Goal: Find specific page/section: Find specific page/section

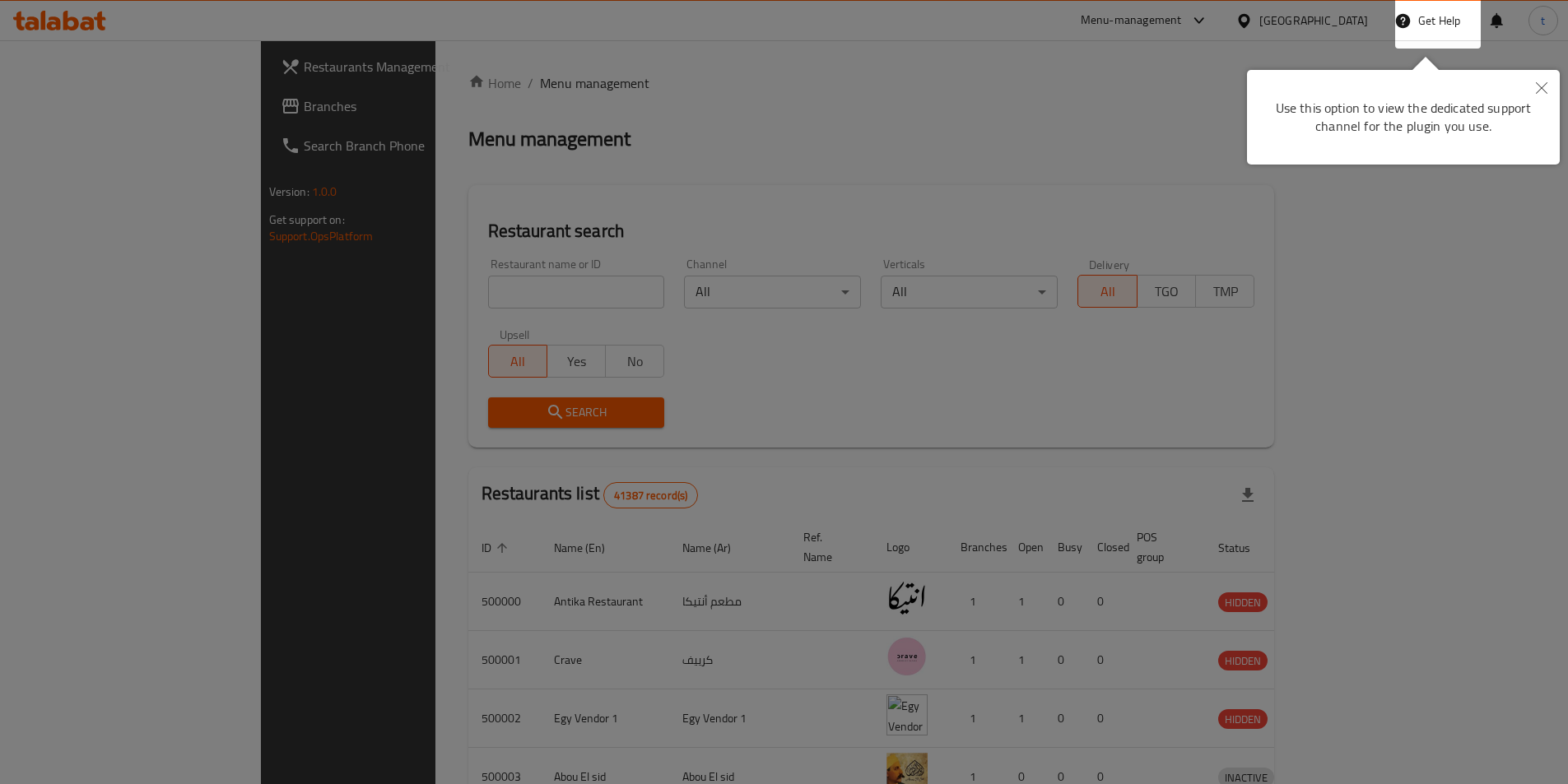
click at [1540, 87] on icon "Close" at bounding box center [1541, 89] width 12 height 12
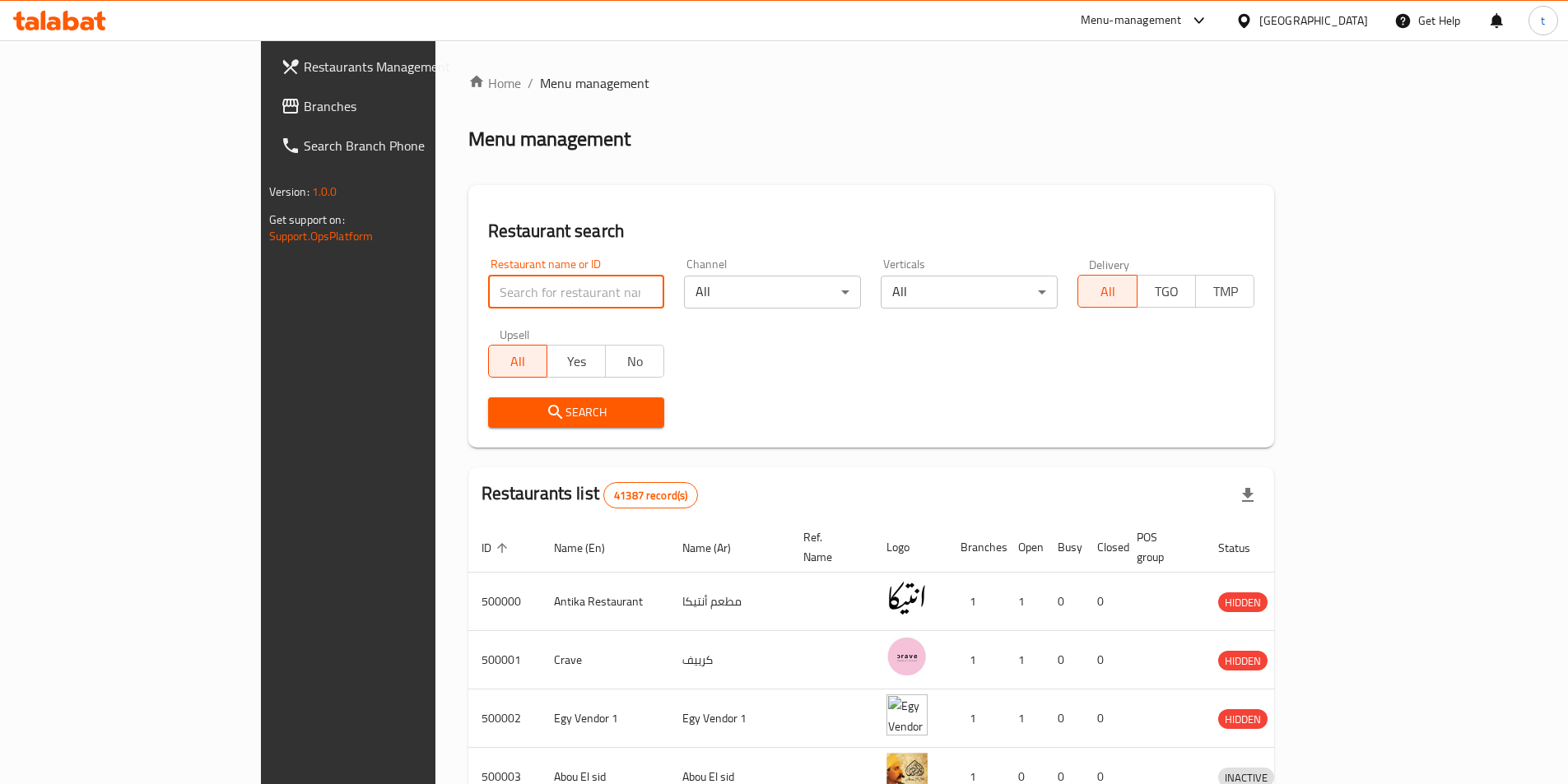
click at [499, 286] on input "search" at bounding box center [576, 291] width 177 height 33
paste input "779591"
type input "779591"
click at [304, 109] on span "Branches" at bounding box center [407, 106] width 206 height 20
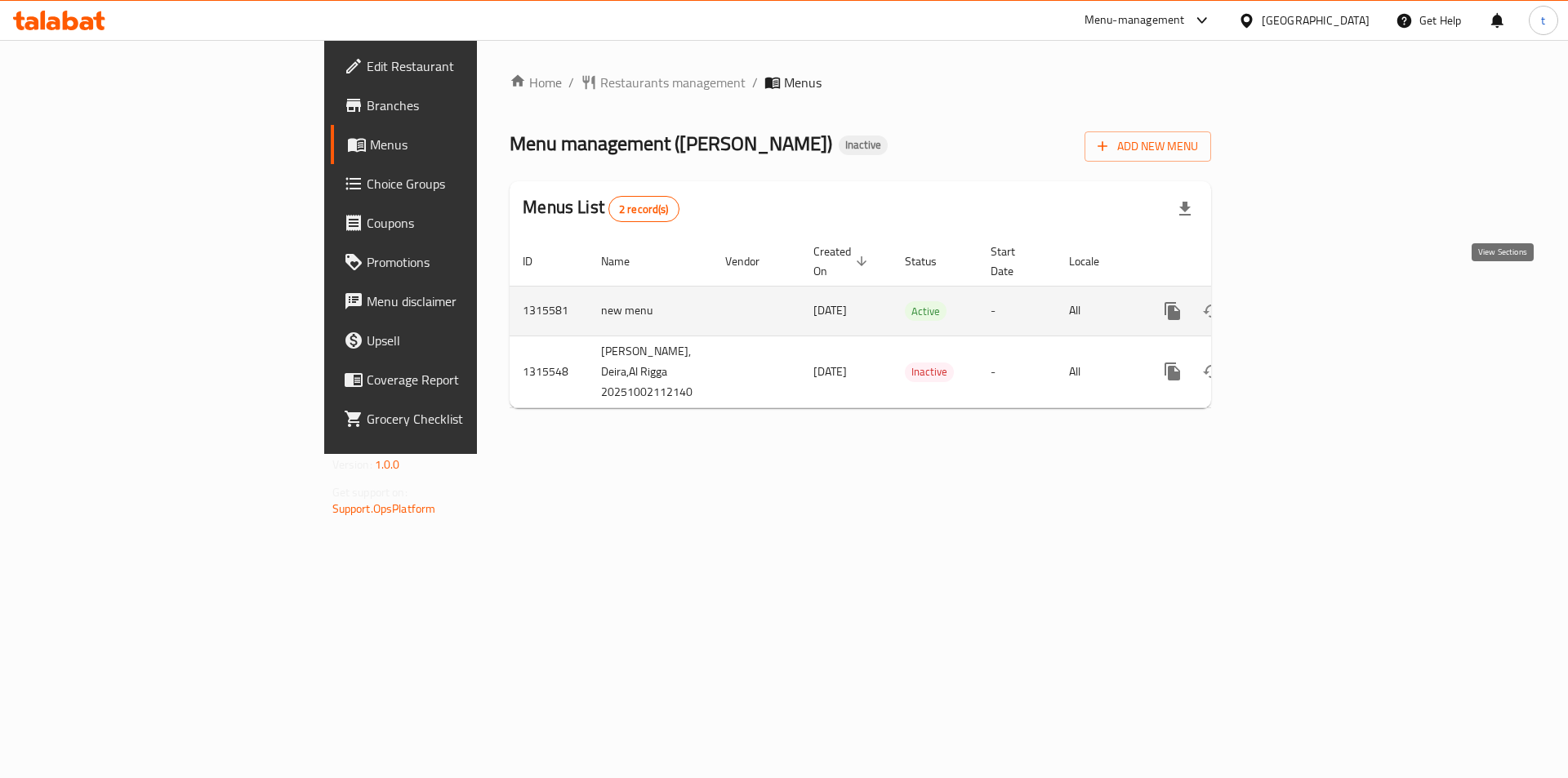
click at [1300, 302] on icon "enhanced table" at bounding box center [1290, 312] width 20 height 20
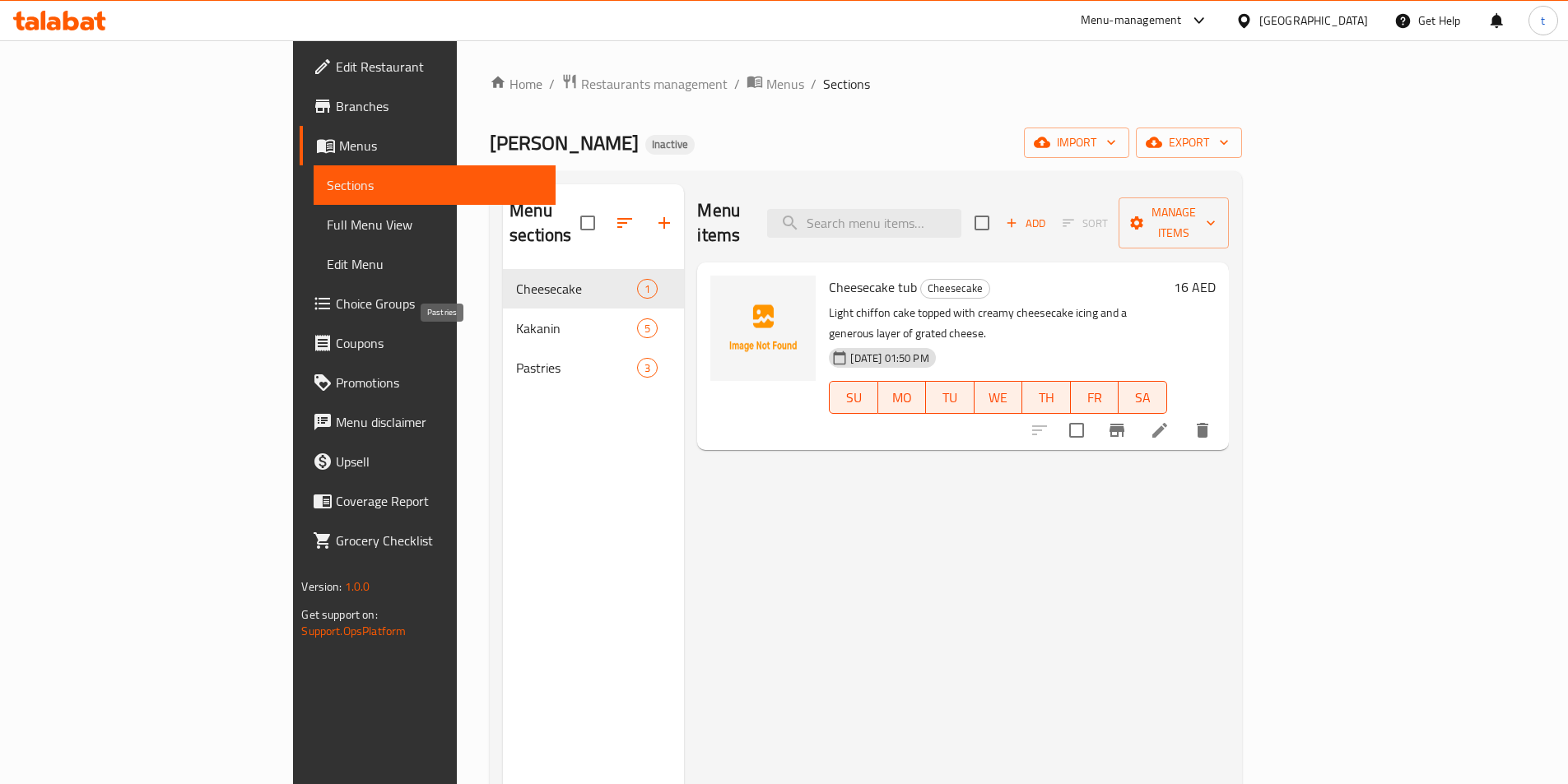
click at [516, 358] on span "Pastries" at bounding box center [576, 368] width 121 height 20
